Goal: Transaction & Acquisition: Obtain resource

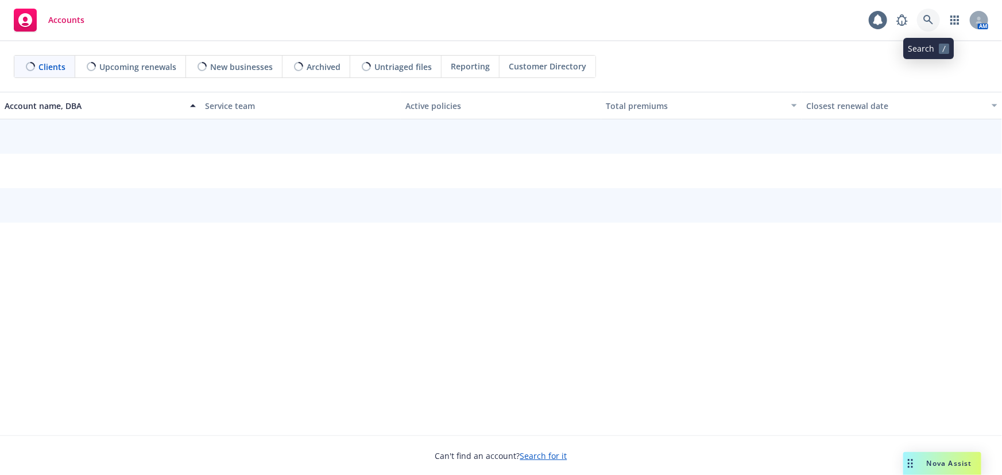
click at [925, 23] on icon at bounding box center [928, 20] width 10 height 10
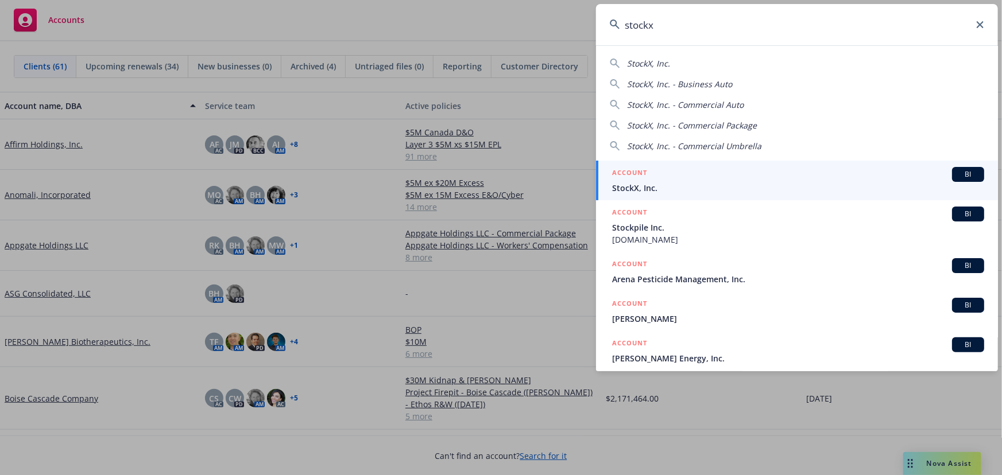
type input "stockx"
click at [676, 178] on div "ACCOUNT BI" at bounding box center [798, 174] width 372 height 15
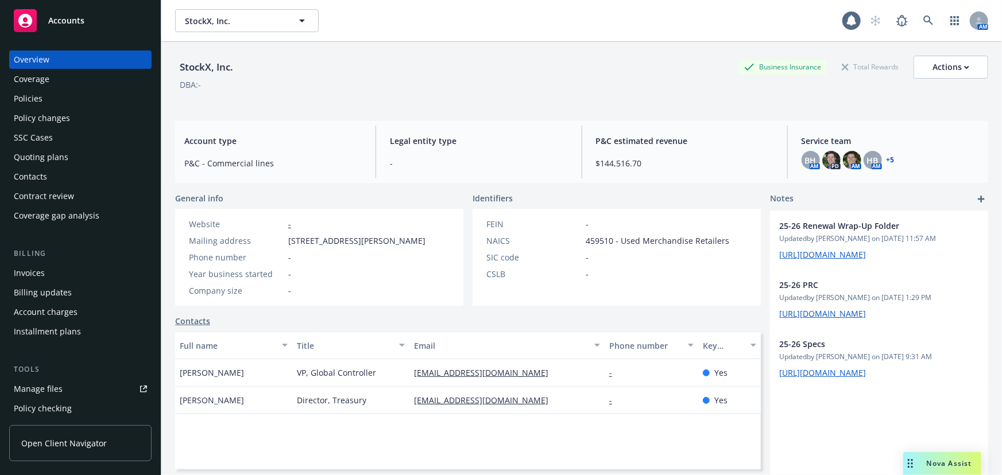
click at [42, 103] on div "Policies" at bounding box center [80, 99] width 133 height 18
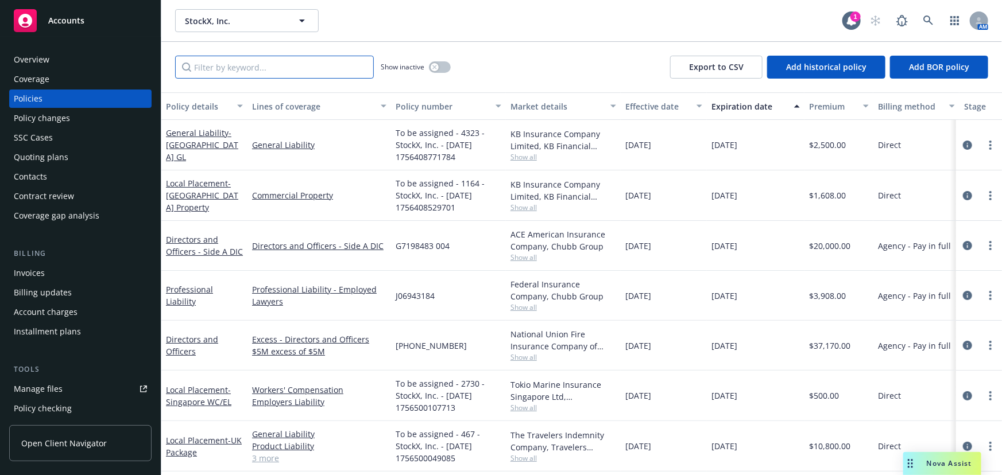
click at [261, 75] on input "Filter by keyword..." at bounding box center [274, 67] width 199 height 23
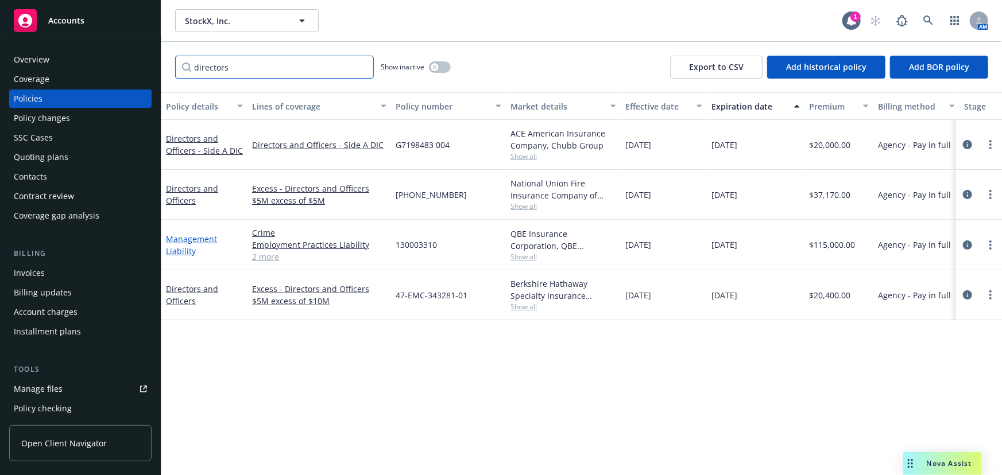
type input "directors"
click at [196, 234] on link "Management Liability" at bounding box center [191, 245] width 51 height 23
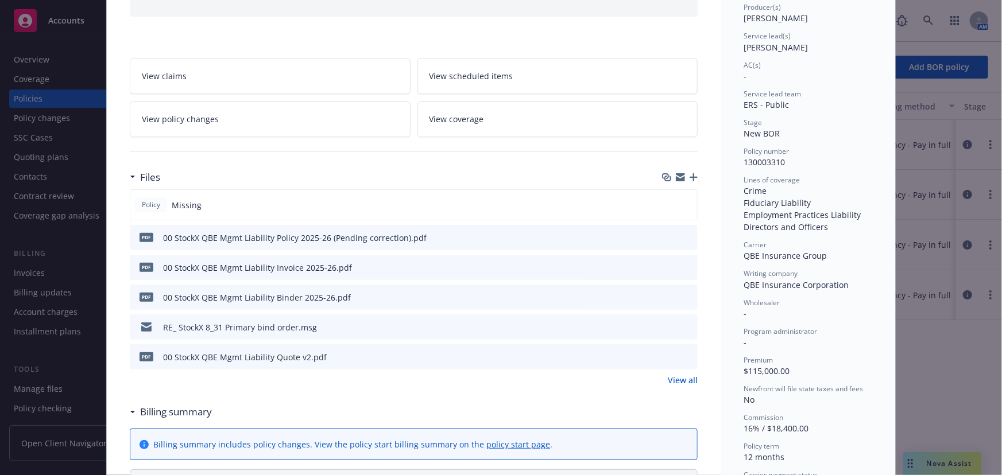
scroll to position [156, 0]
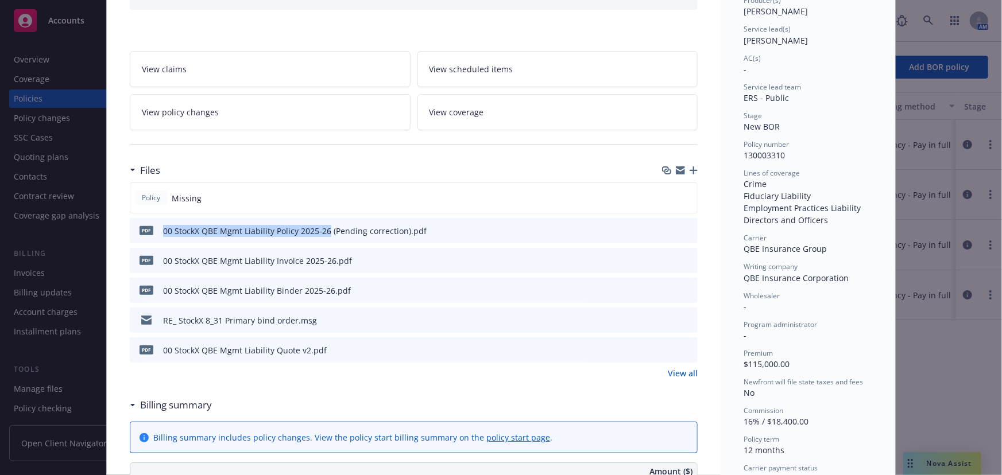
drag, startPoint x: 324, startPoint y: 230, endPoint x: 155, endPoint y: 228, distance: 168.8
click at [155, 228] on div "pdf 00 StockX QBE Mgmt Liability Policy 2025-26 (Pending correction).pdf" at bounding box center [280, 231] width 292 height 24
copy div "00 StockX QBE Mgmt Liability Policy 2025-26"
click at [689, 170] on icon "button" at bounding box center [693, 170] width 8 height 8
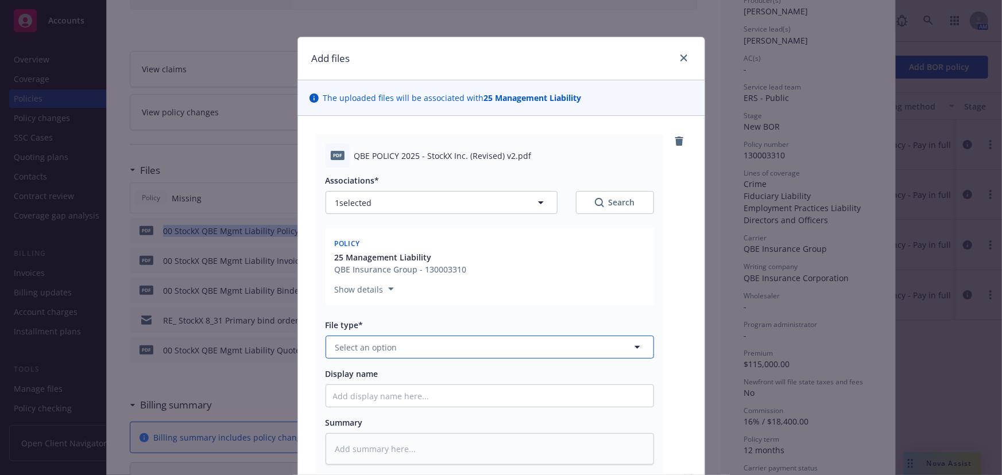
click at [469, 353] on button "Select an option" at bounding box center [489, 347] width 328 height 23
type input "policy"
click at [436, 383] on div "Policy" at bounding box center [489, 379] width 313 height 17
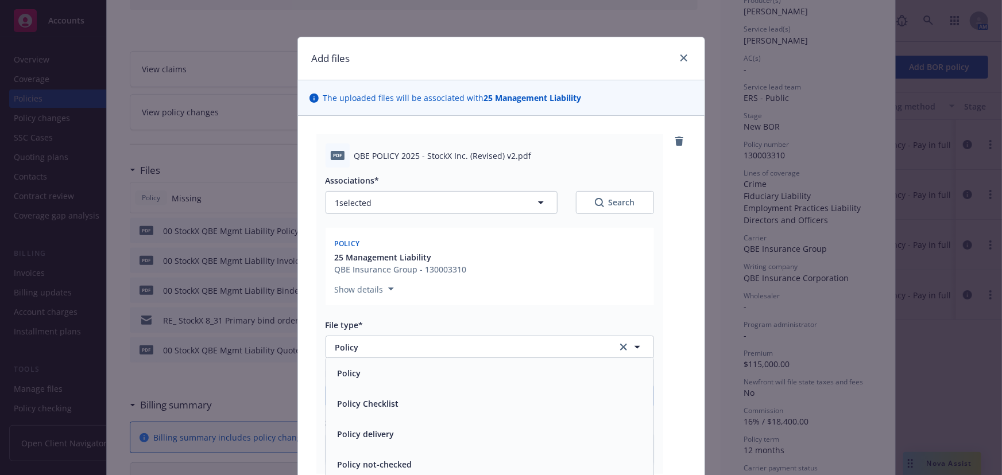
click at [412, 387] on input "Display name" at bounding box center [489, 396] width 327 height 22
paste input "00 StockX QBE Mgmt Liability Policy 2025-26"
type textarea "x"
type input "00 StockX QBE Mgmt Liability Policy 2025-26"
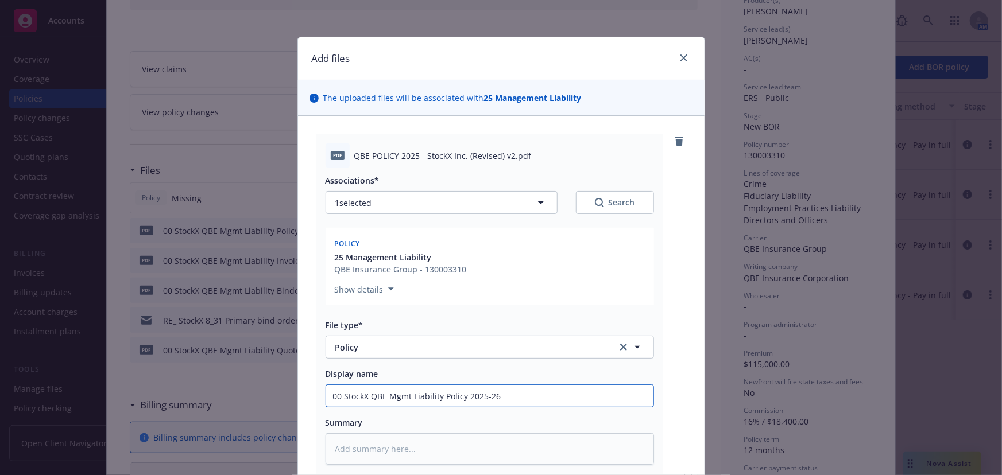
type textarea "x"
type input "00 StockX QBE Mgmt Liability Policy 2025-26"
type textarea "x"
type input "00 StockX QBE Mgmt Liability Policy 2025-26 v"
type textarea "x"
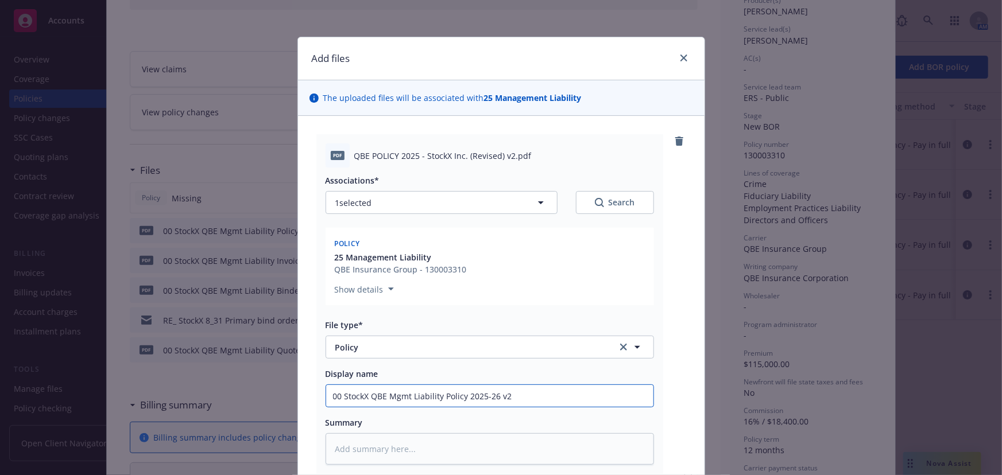
type input "00 StockX QBE Mgmt Liability Policy 2025-26 v2"
type textarea "x"
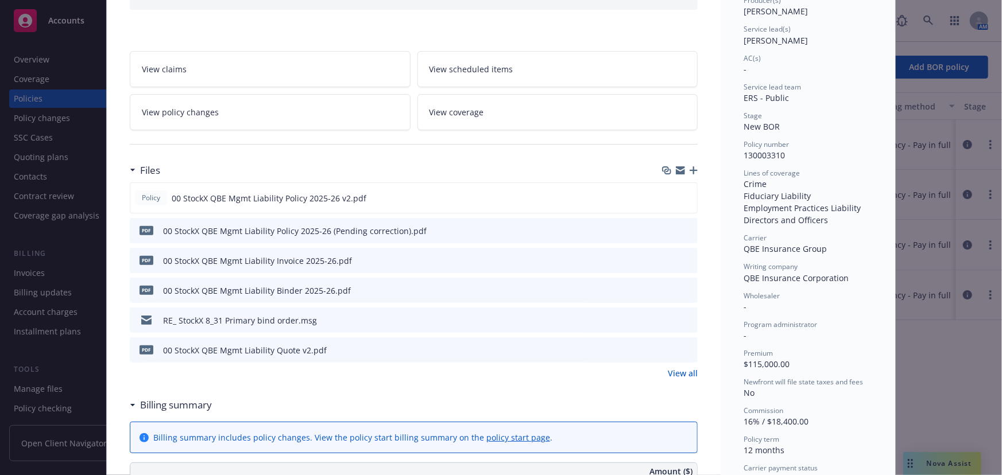
click at [359, 381] on div "Files Policy 00 StockX QBE Mgmt Liability Policy 2025-26 v2.pdf pdf 00 StockX Q…" at bounding box center [414, 275] width 568 height 235
click at [682, 287] on icon "preview file" at bounding box center [686, 290] width 10 height 8
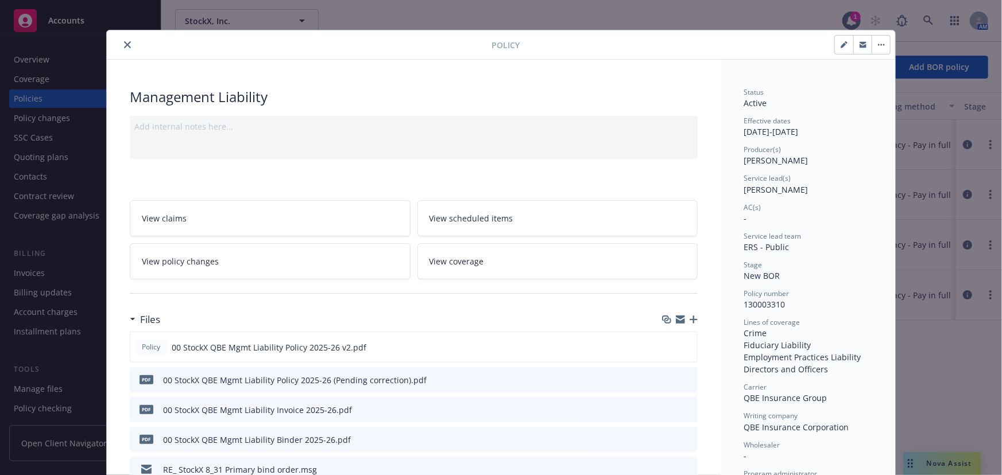
scroll to position [0, 0]
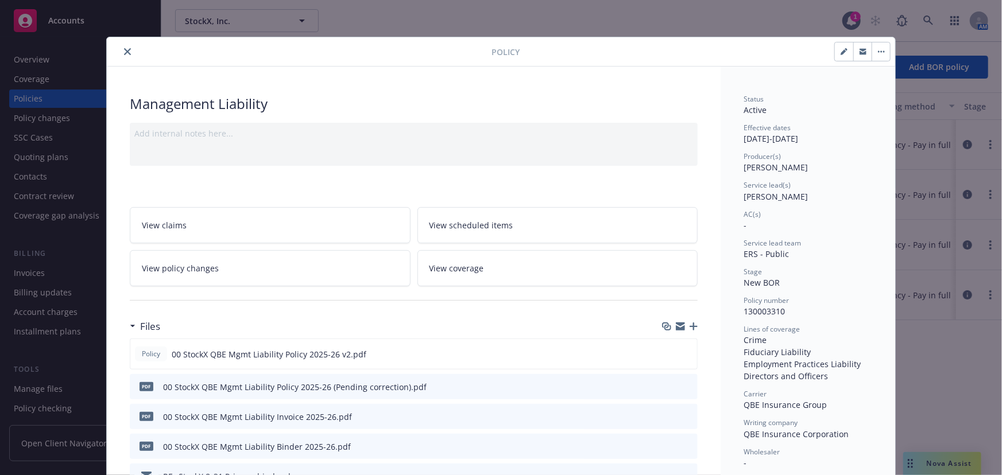
click at [131, 52] on div at bounding box center [301, 52] width 380 height 14
click at [121, 52] on button "close" at bounding box center [128, 52] width 14 height 14
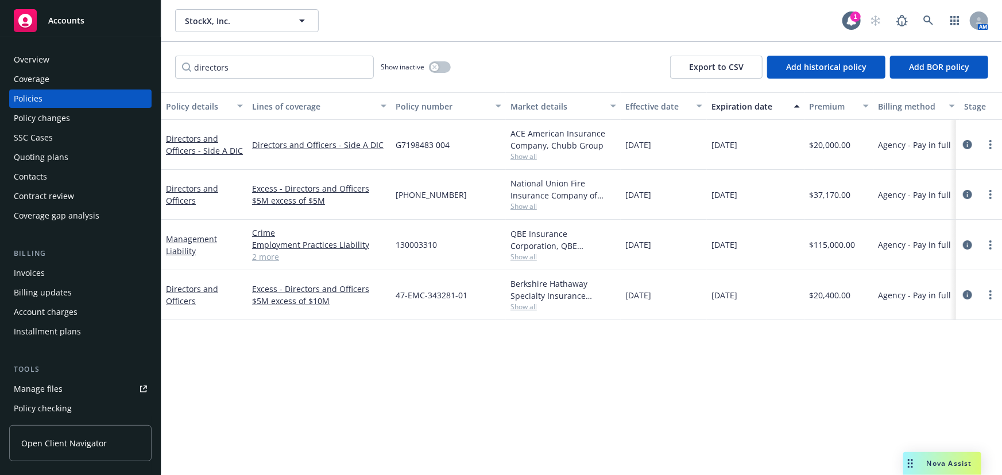
click at [64, 58] on div "Overview" at bounding box center [80, 60] width 133 height 18
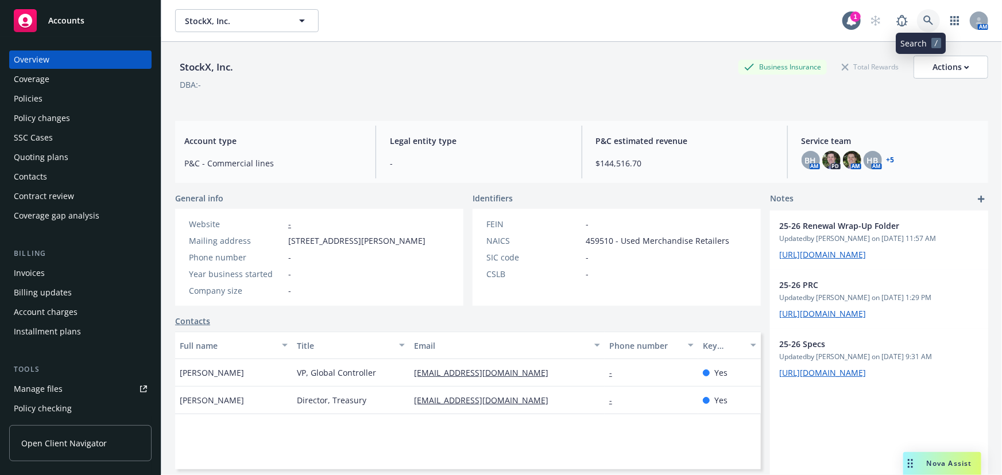
click at [923, 20] on icon at bounding box center [928, 20] width 10 height 10
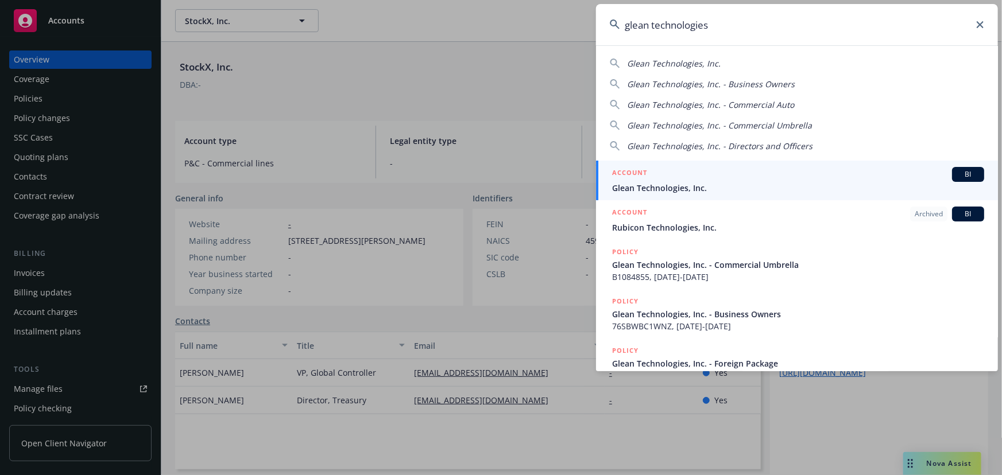
type input "glean technologies"
click at [693, 184] on span "Glean Technologies, Inc." at bounding box center [798, 188] width 372 height 12
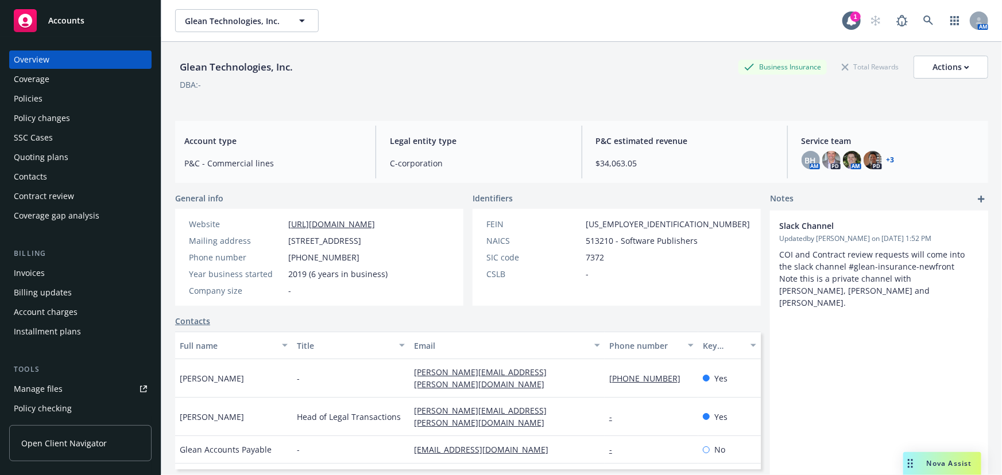
click at [76, 156] on div "Quoting plans" at bounding box center [80, 157] width 133 height 18
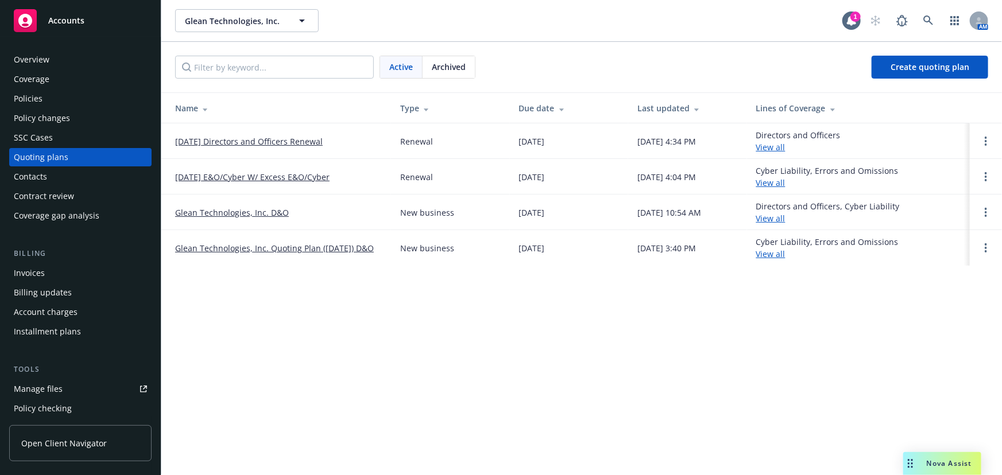
click at [275, 141] on link "[DATE] Directors and Officers Renewal" at bounding box center [249, 141] width 148 height 12
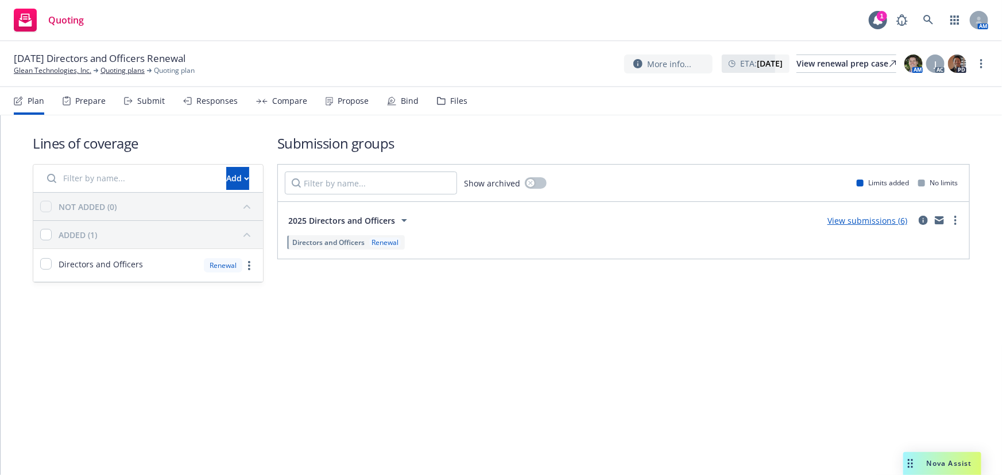
click at [145, 105] on div "Submit" at bounding box center [151, 100] width 28 height 9
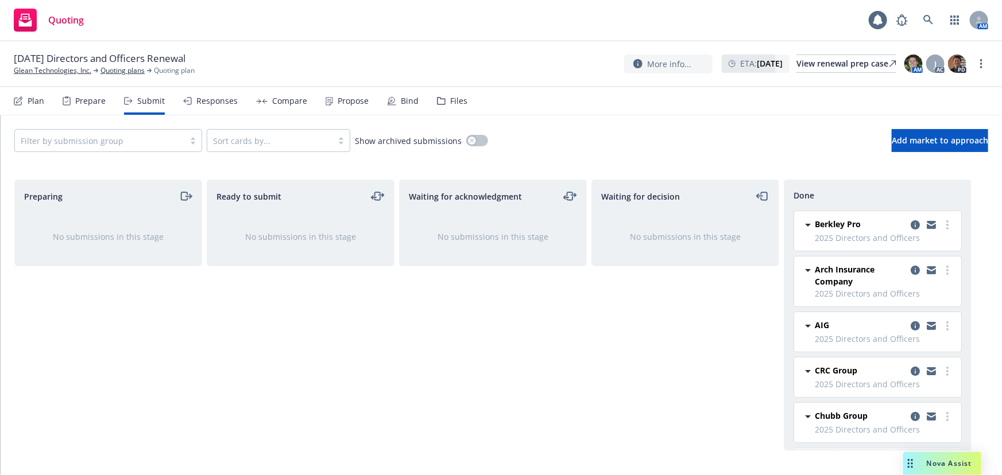
click at [199, 102] on div "Responses" at bounding box center [216, 100] width 41 height 9
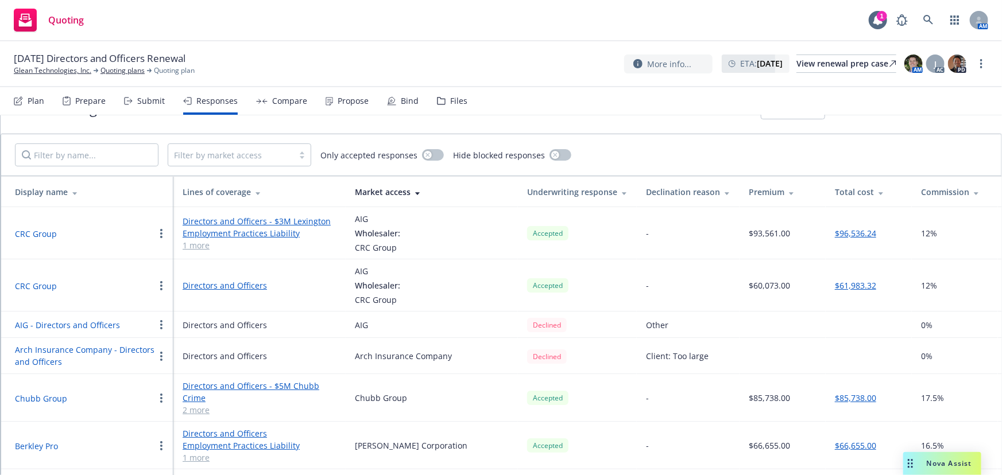
scroll to position [87, 0]
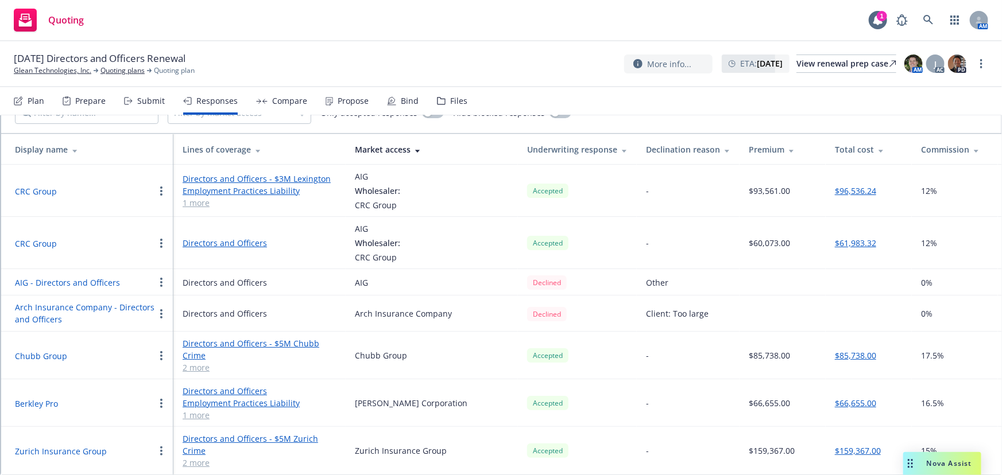
click at [41, 351] on button "Chubb Group" at bounding box center [41, 356] width 52 height 12
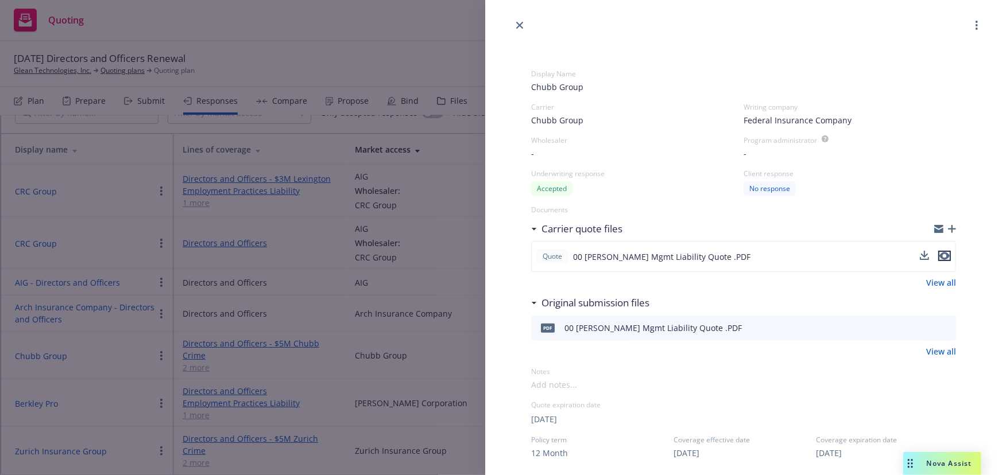
click at [939, 255] on icon "preview file" at bounding box center [944, 256] width 10 height 8
